Goal: Browse casually

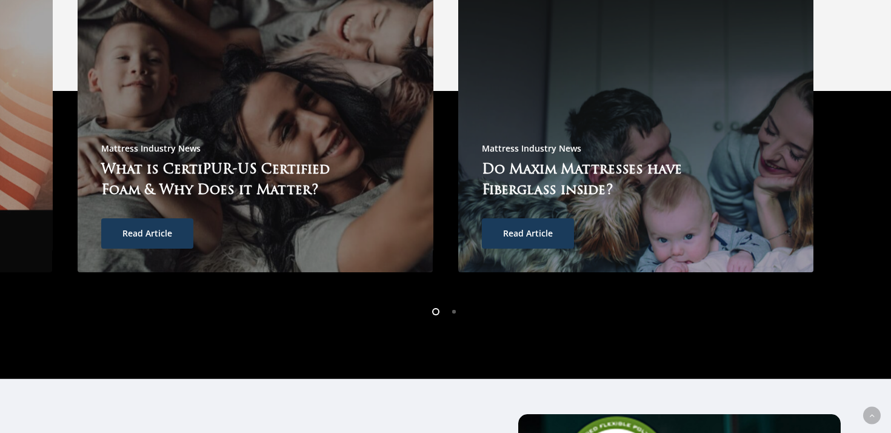
scroll to position [3545, 0]
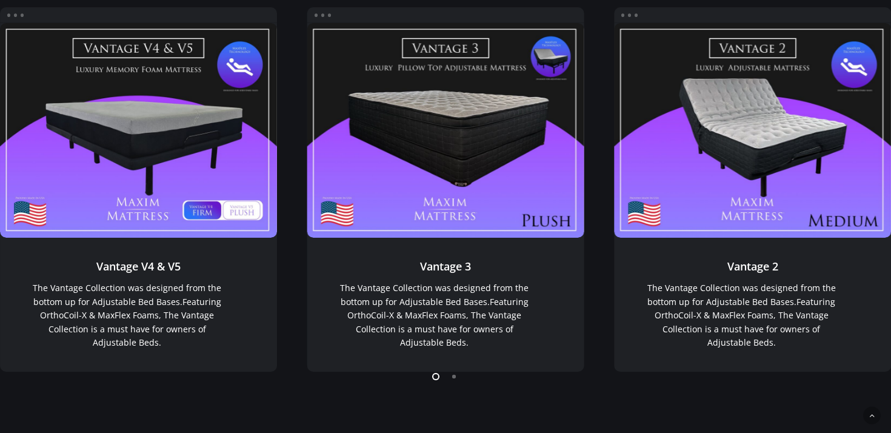
scroll to position [962, 0]
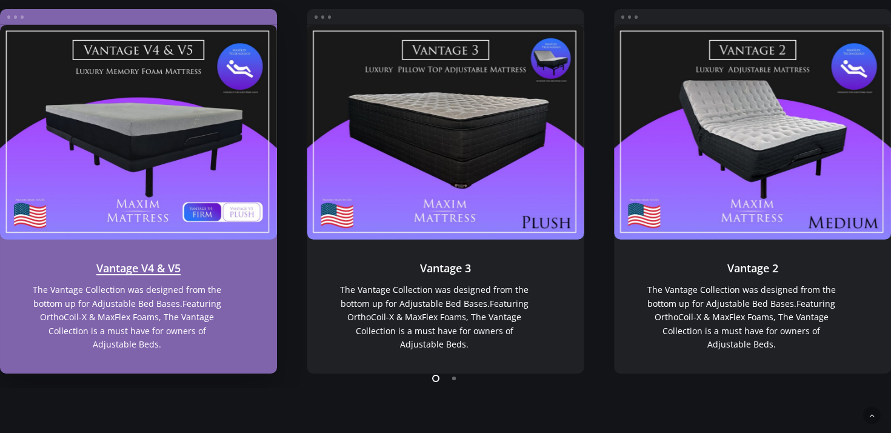
click at [156, 142] on link "Vantage V4 & V5" at bounding box center [138, 132] width 277 height 215
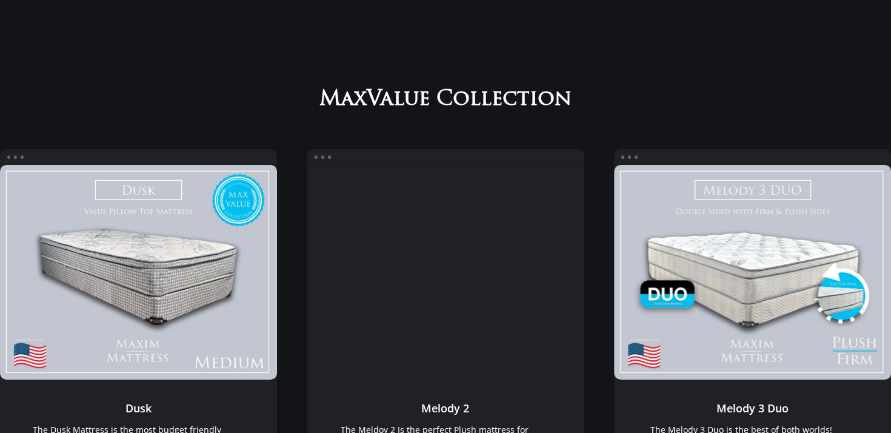
scroll to position [103, 0]
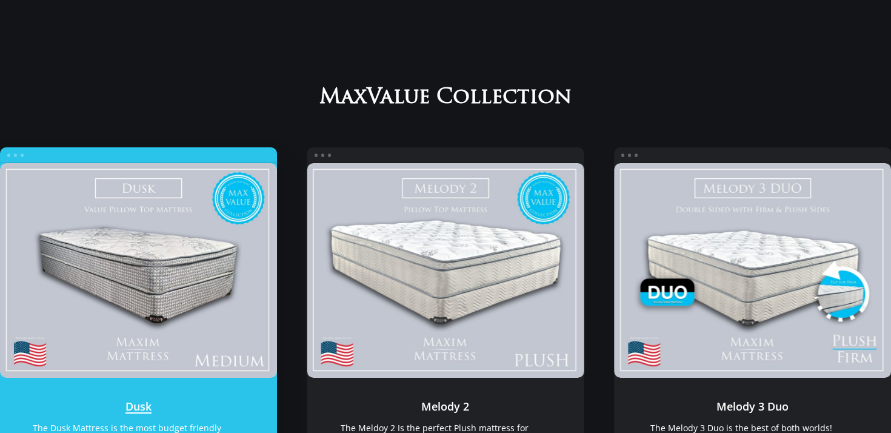
click at [168, 252] on link "Dusk" at bounding box center [138, 270] width 277 height 215
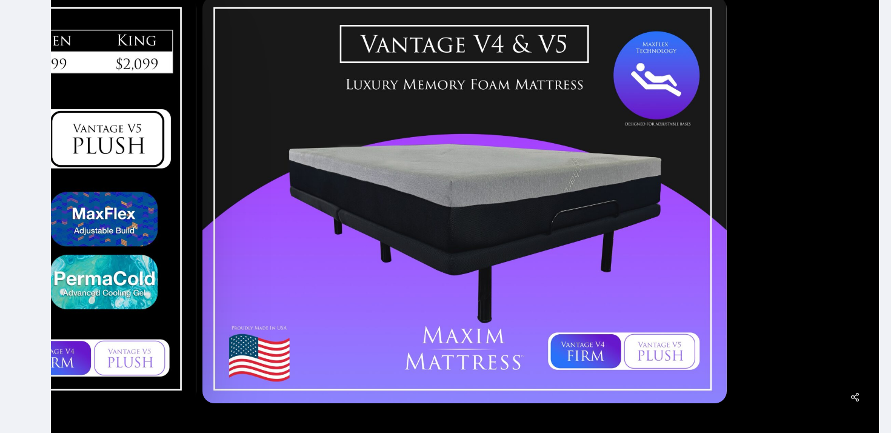
scroll to position [296, 0]
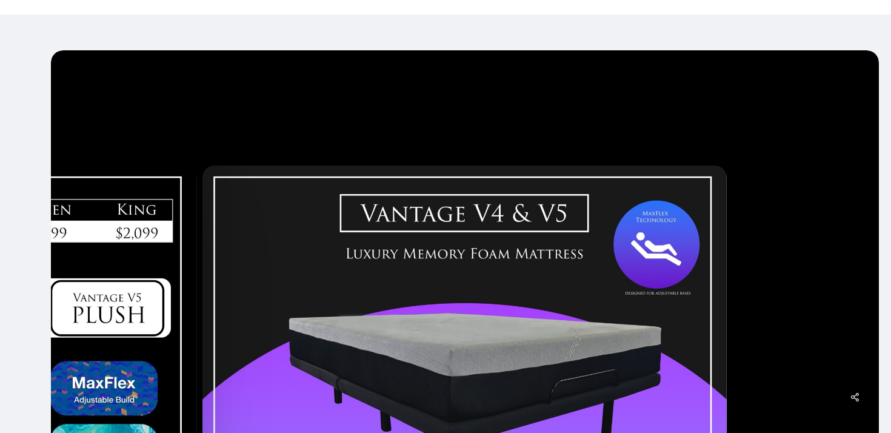
scroll to position [139, 0]
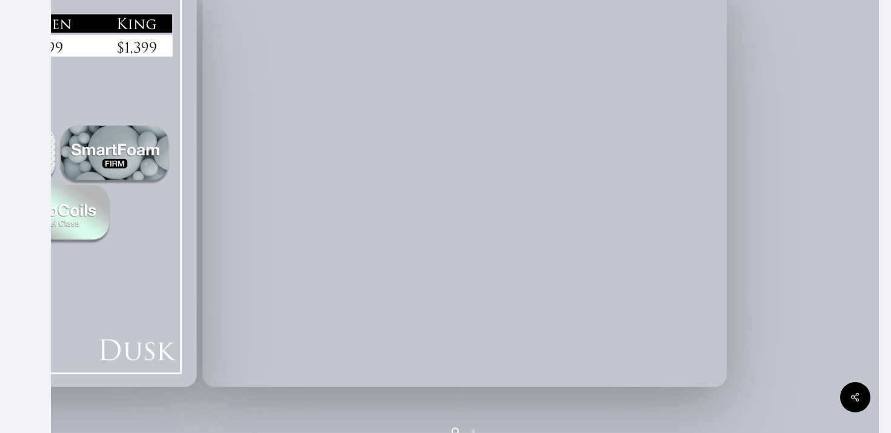
scroll to position [314, 0]
